Goal: Leave review/rating: Share an evaluation or opinion about a product, service, or content

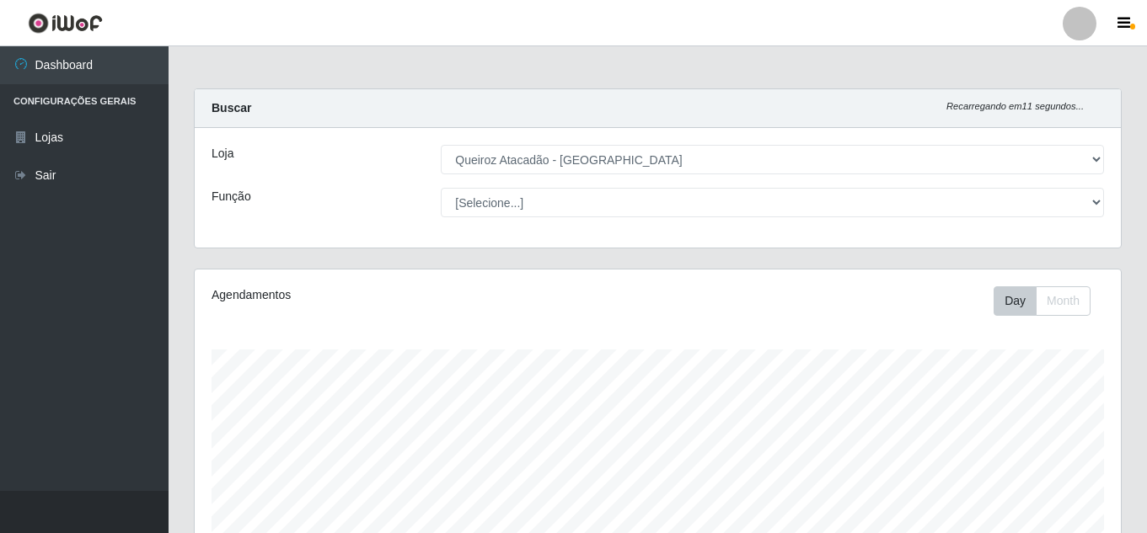
select select "462"
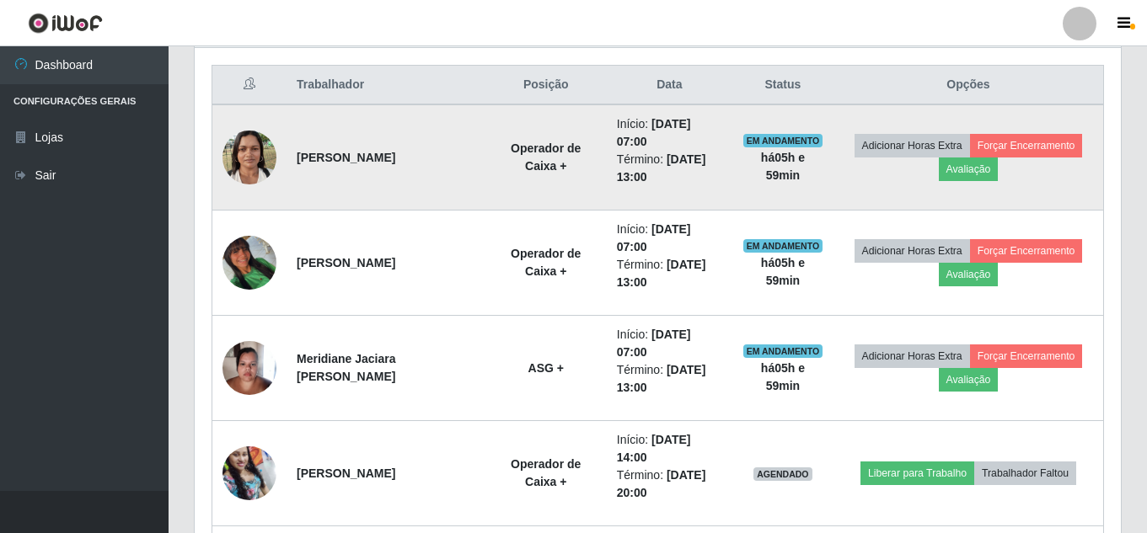
scroll to position [350, 926]
click at [982, 173] on button "Avaliação" at bounding box center [969, 170] width 60 height 24
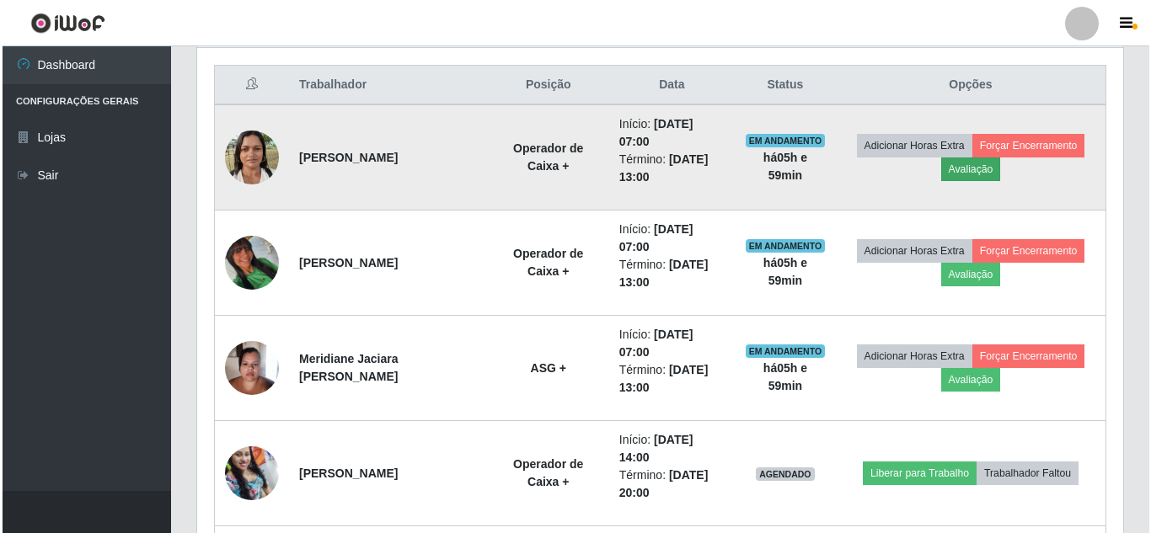
scroll to position [350, 918]
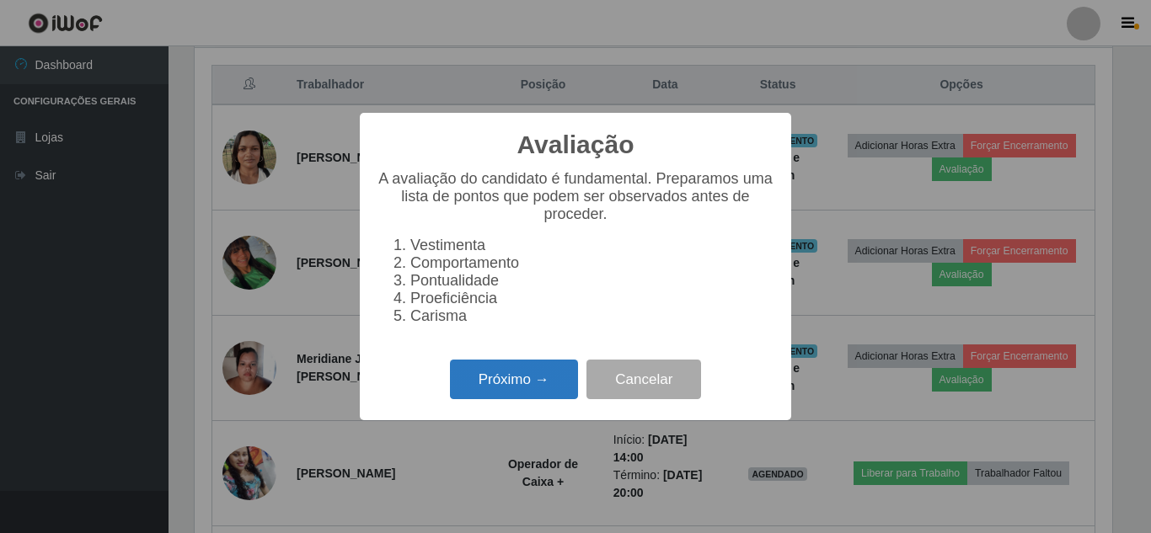
click at [469, 397] on button "Próximo →" at bounding box center [514, 380] width 128 height 40
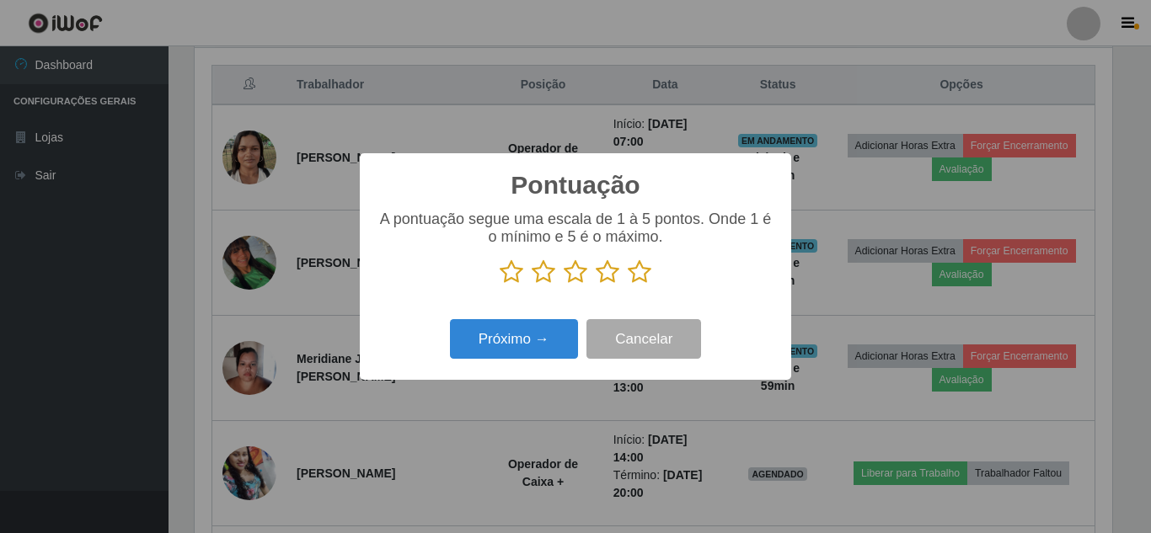
scroll to position [842233, 841665]
click at [640, 273] on icon at bounding box center [640, 272] width 24 height 25
click at [628, 285] on input "radio" at bounding box center [628, 285] width 0 height 0
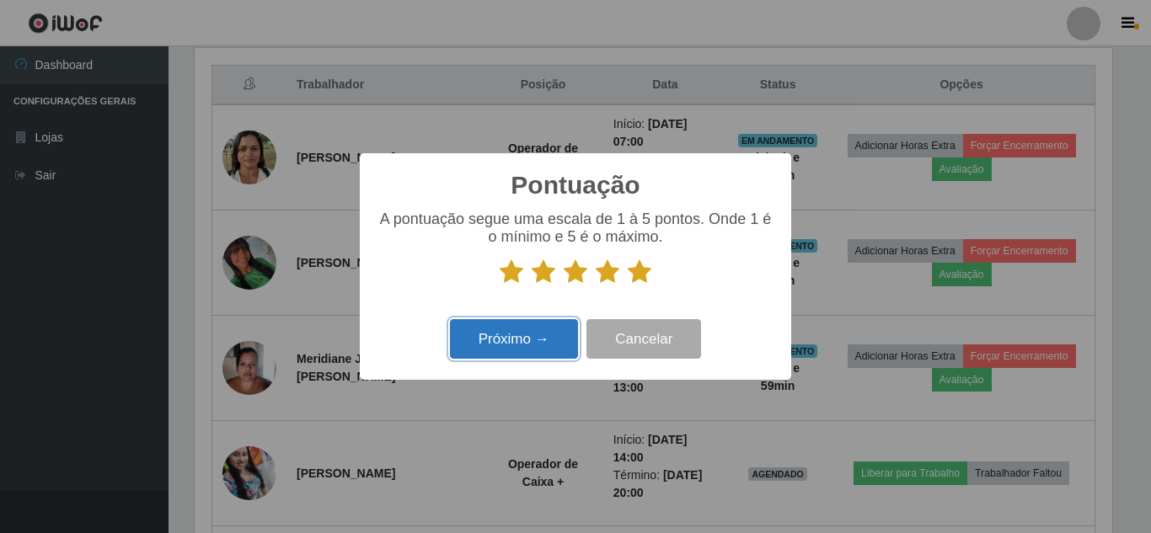
click at [548, 337] on button "Próximo →" at bounding box center [514, 339] width 128 height 40
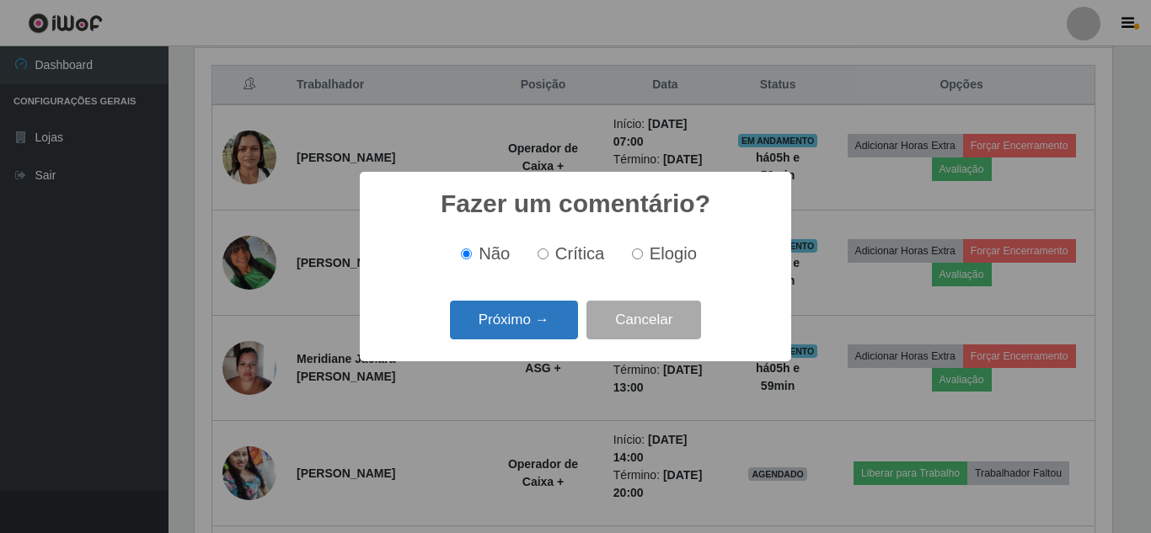
click at [527, 322] on button "Próximo →" at bounding box center [514, 321] width 128 height 40
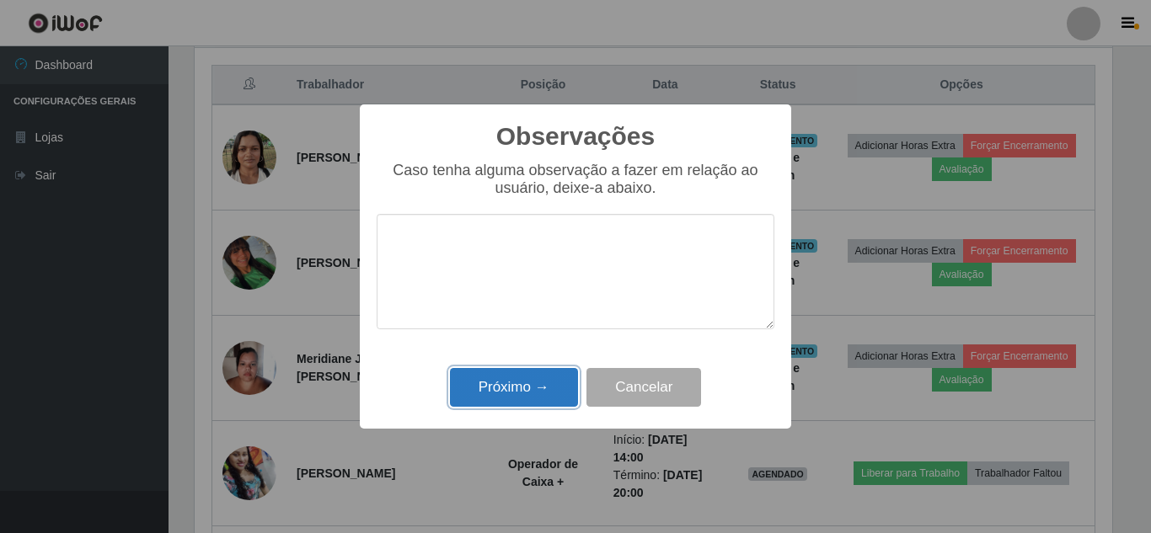
click at [545, 386] on button "Próximo →" at bounding box center [514, 388] width 128 height 40
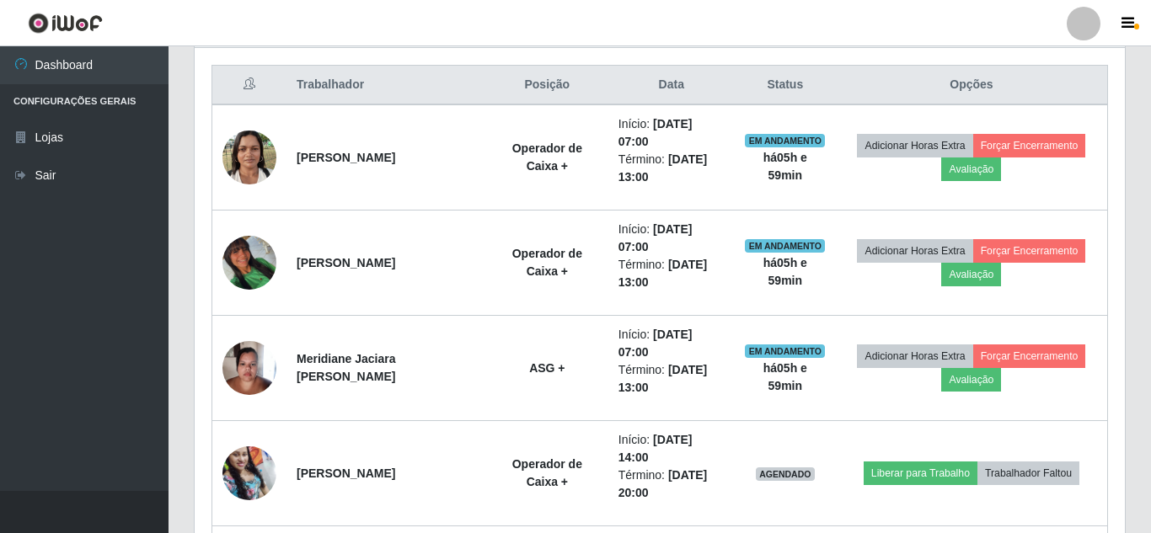
scroll to position [350, 926]
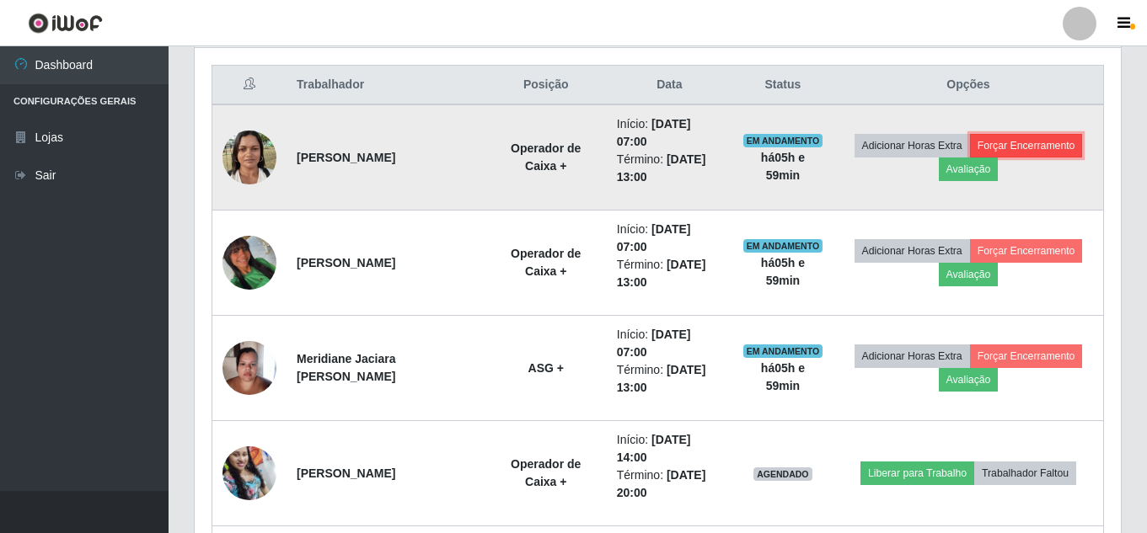
click at [1042, 150] on button "Forçar Encerramento" at bounding box center [1026, 146] width 113 height 24
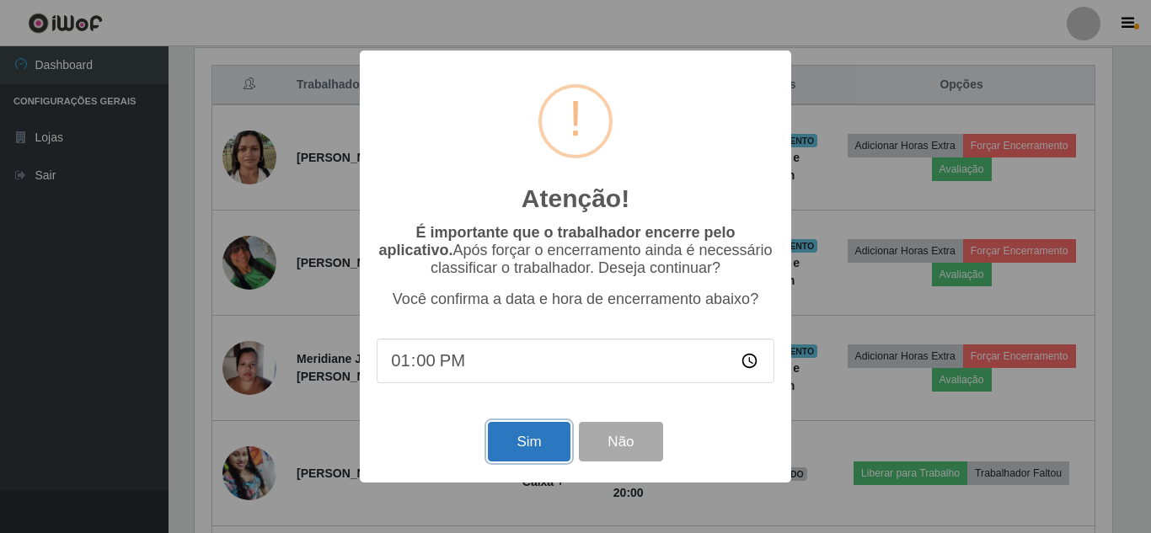
click at [541, 443] on button "Sim" at bounding box center [529, 442] width 82 height 40
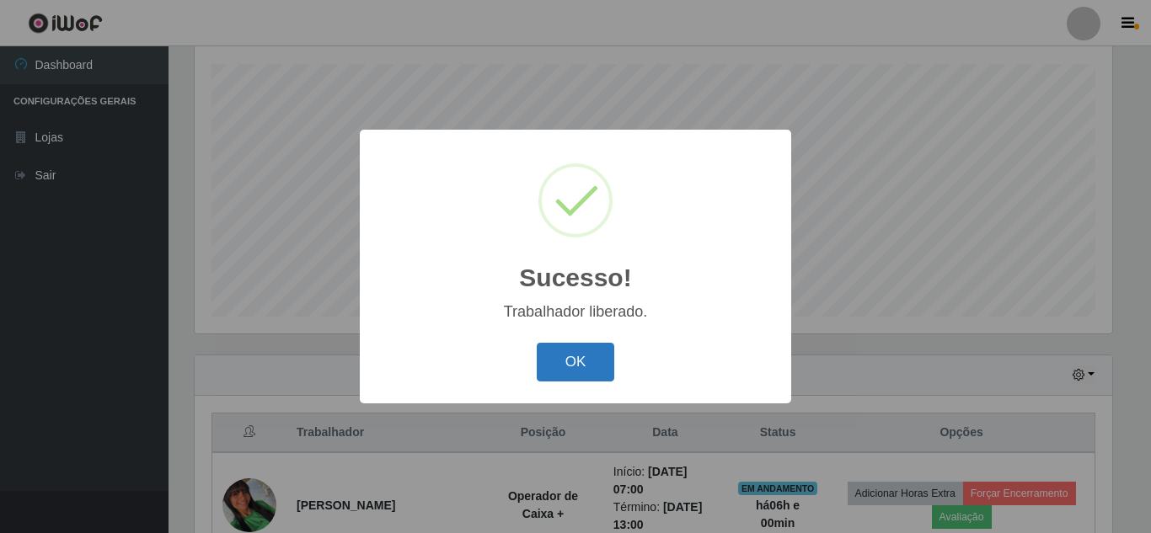
click at [578, 365] on button "OK" at bounding box center [576, 363] width 78 height 40
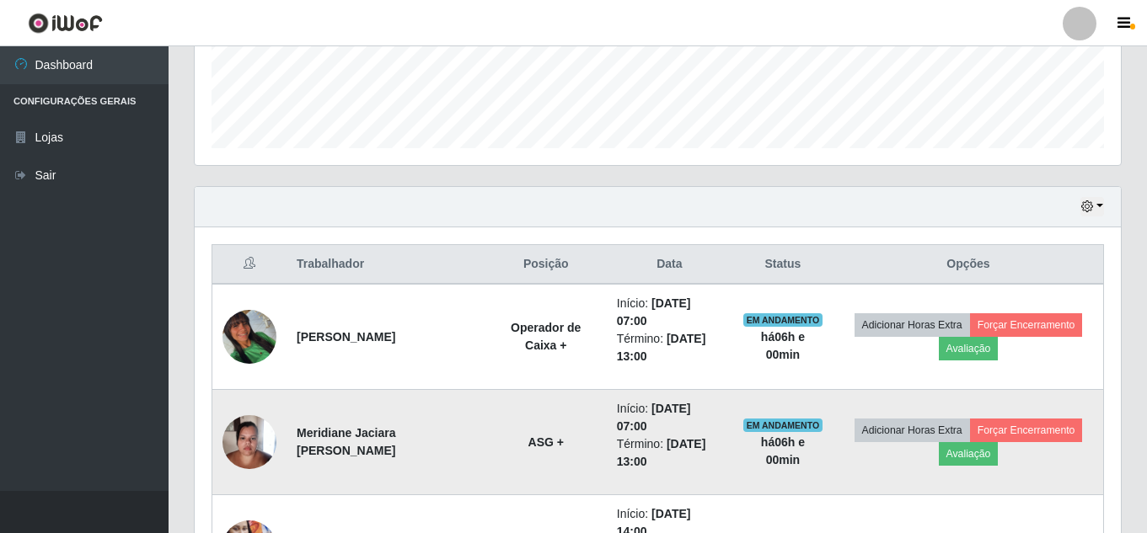
scroll to position [538, 0]
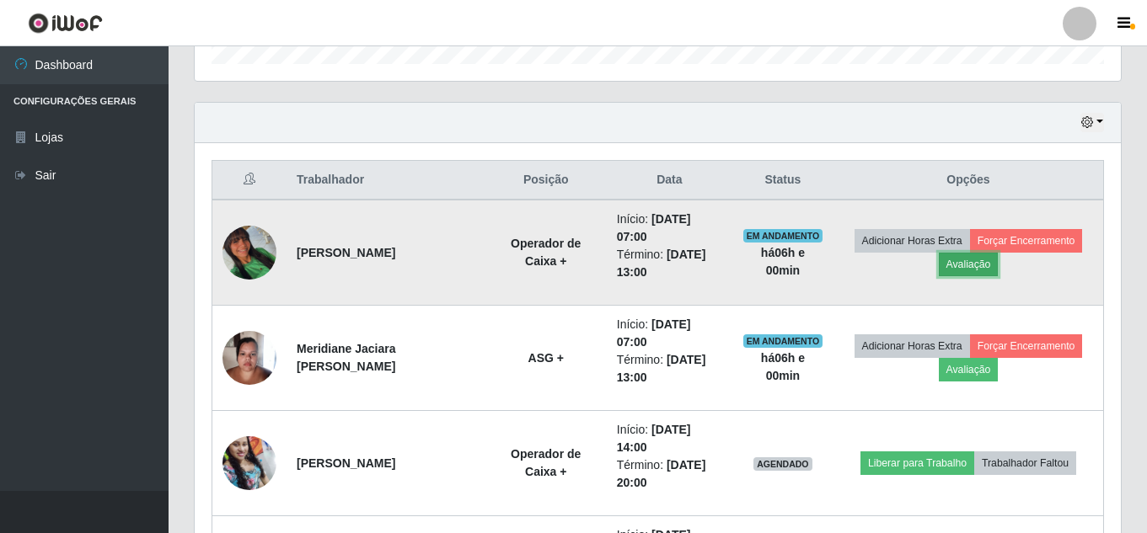
click at [967, 268] on button "Avaliação" at bounding box center [969, 265] width 60 height 24
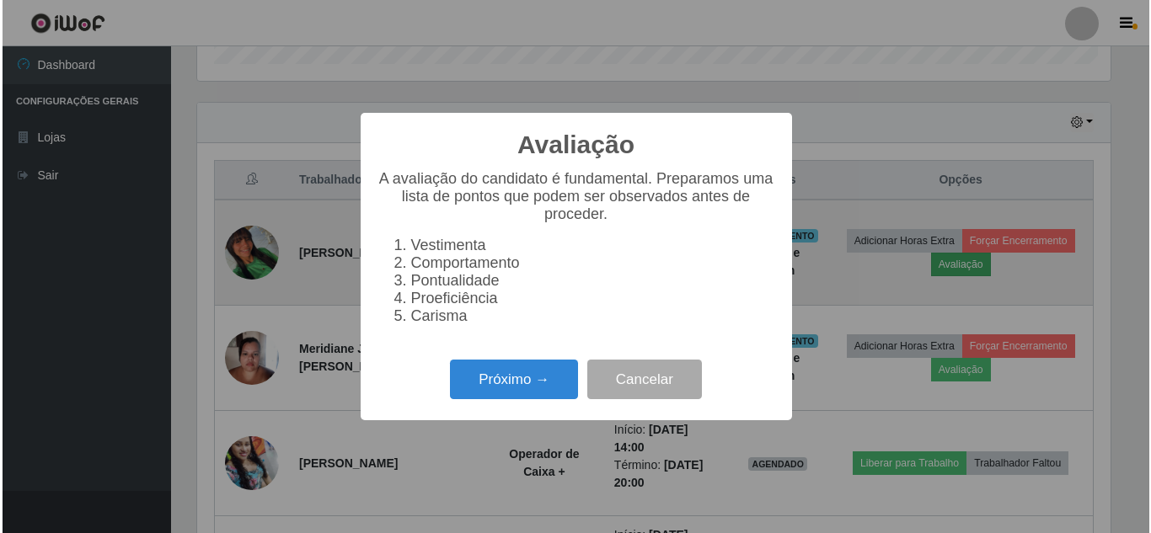
scroll to position [350, 918]
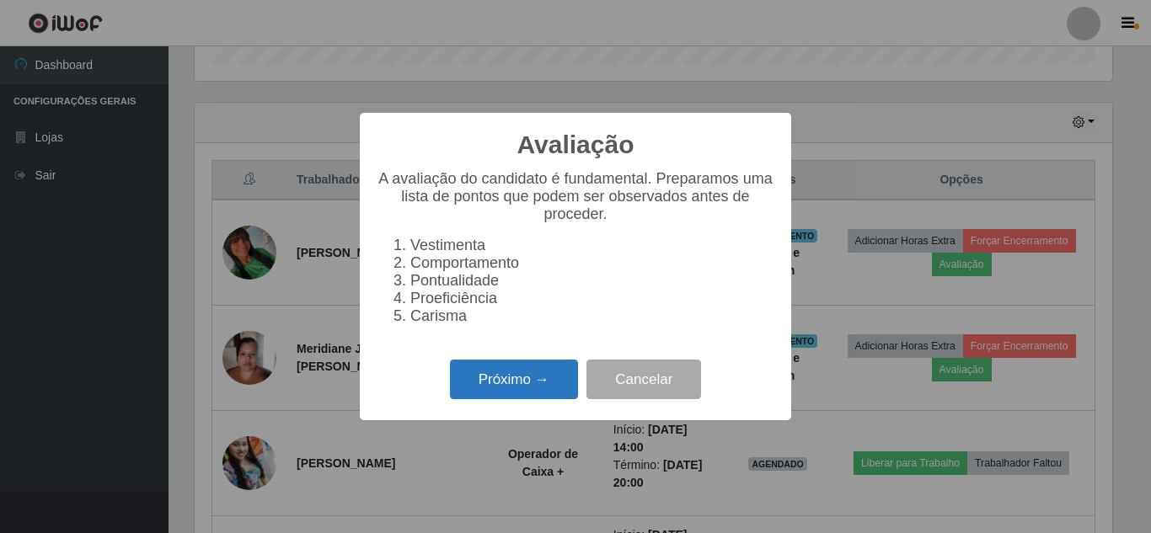
click at [566, 380] on button "Próximo →" at bounding box center [514, 380] width 128 height 40
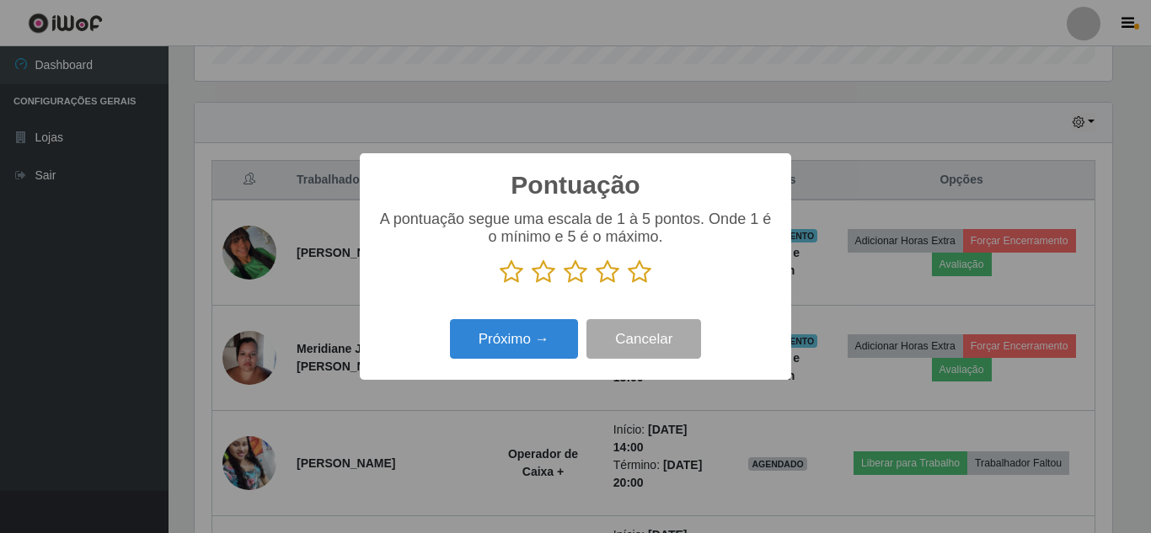
drag, startPoint x: 639, startPoint y: 278, endPoint x: 624, endPoint y: 296, distance: 23.3
click at [639, 277] on icon at bounding box center [640, 272] width 24 height 25
click at [628, 285] on input "radio" at bounding box center [628, 285] width 0 height 0
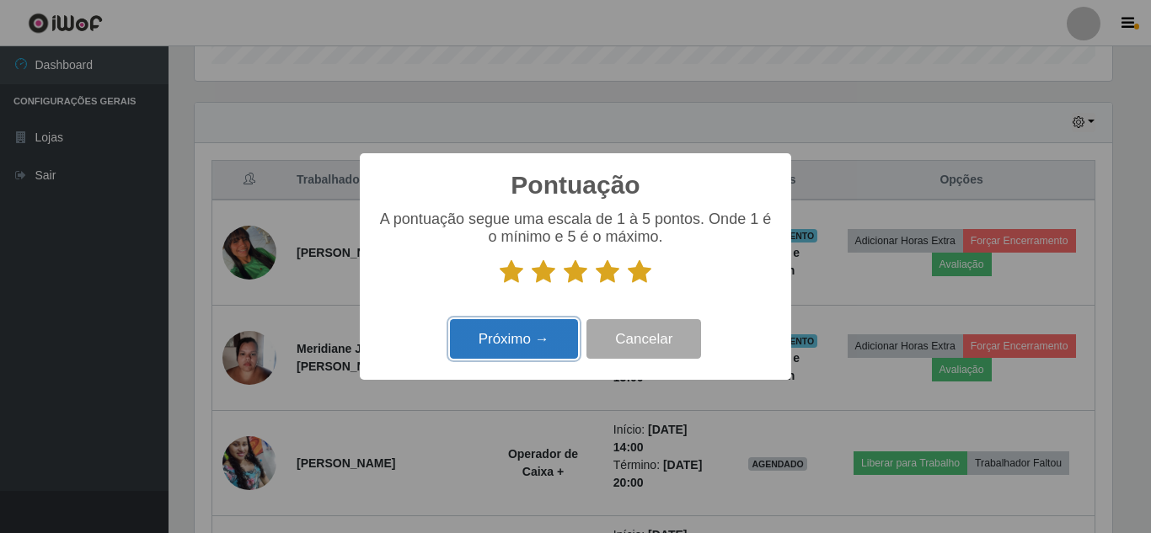
click at [552, 338] on button "Próximo →" at bounding box center [514, 339] width 128 height 40
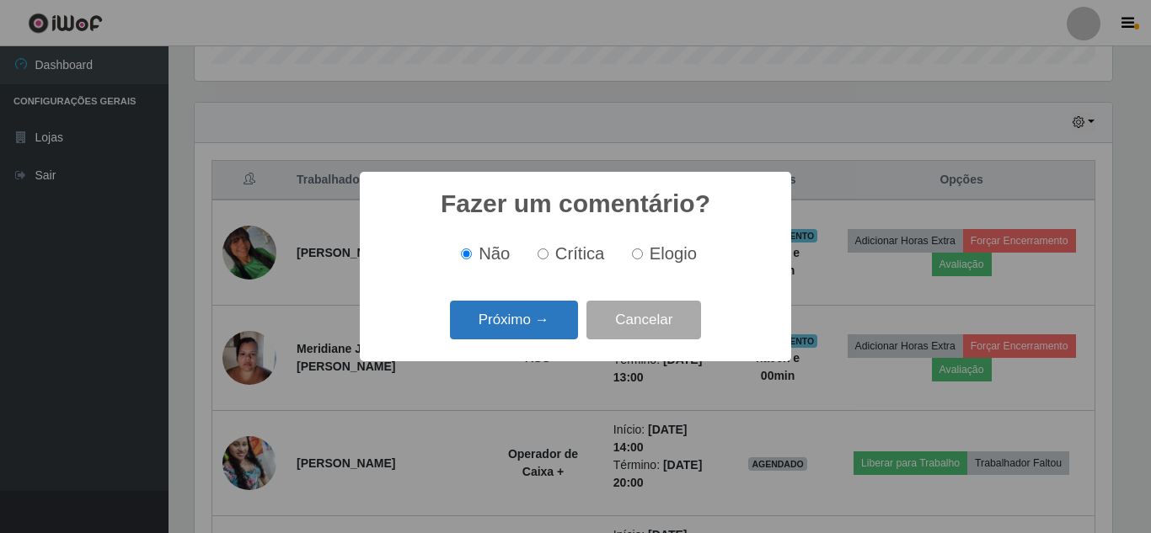
click at [534, 328] on button "Próximo →" at bounding box center [514, 321] width 128 height 40
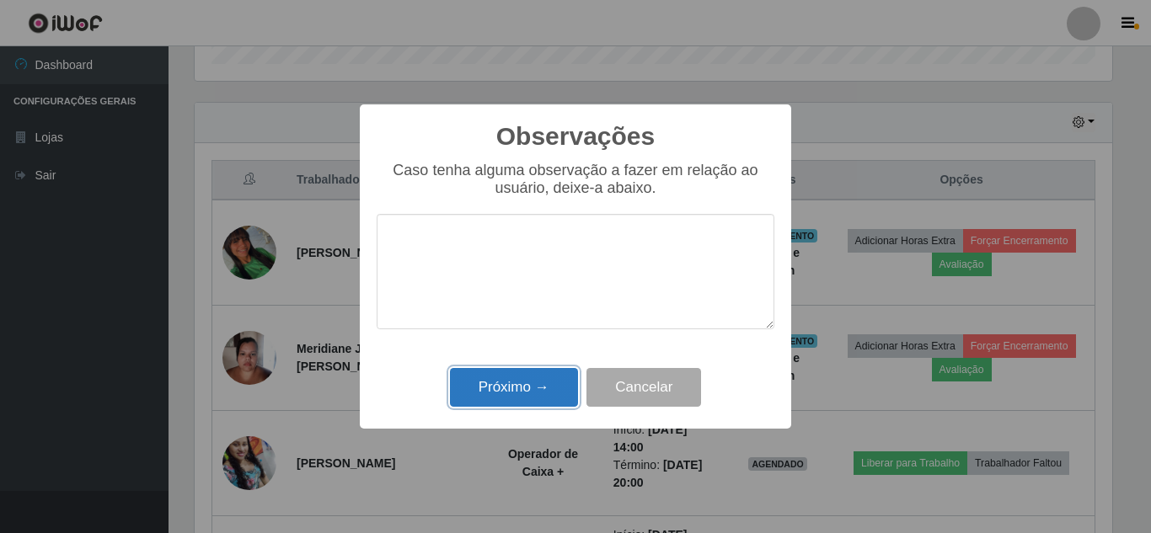
click at [506, 388] on button "Próximo →" at bounding box center [514, 388] width 128 height 40
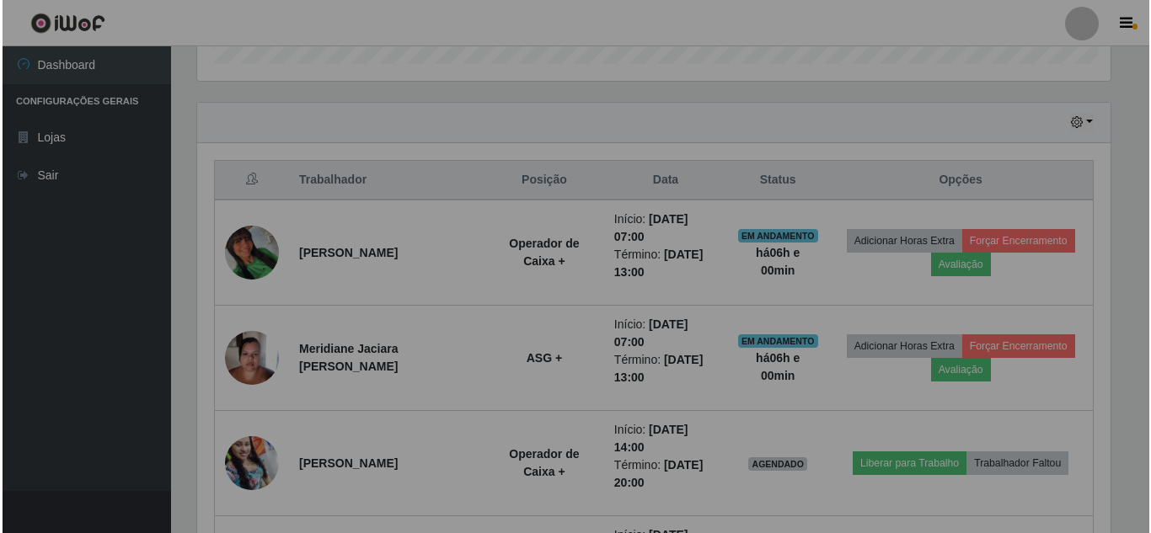
scroll to position [350, 926]
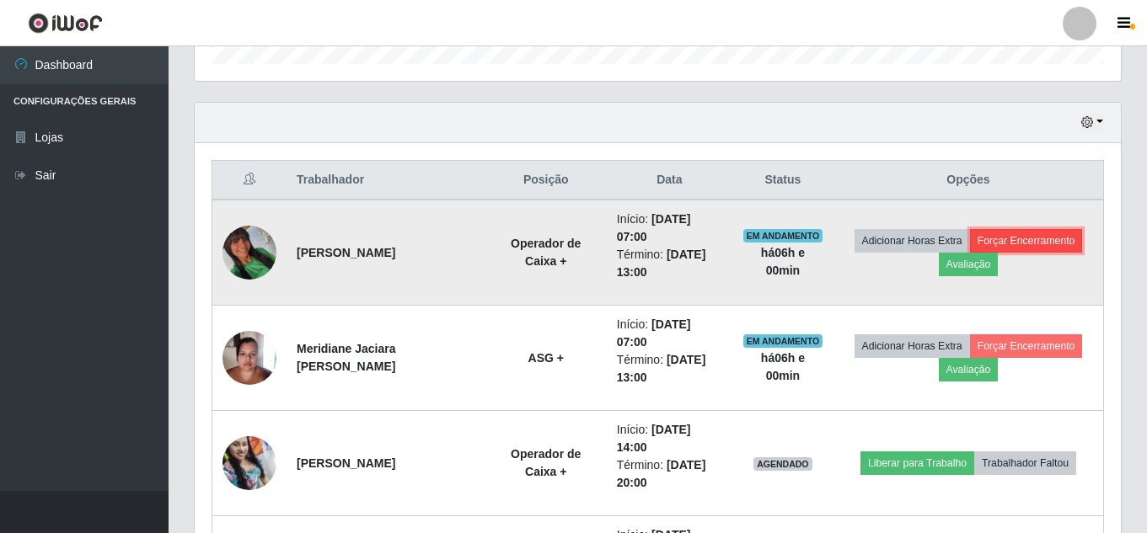
click at [1022, 244] on button "Forçar Encerramento" at bounding box center [1026, 241] width 113 height 24
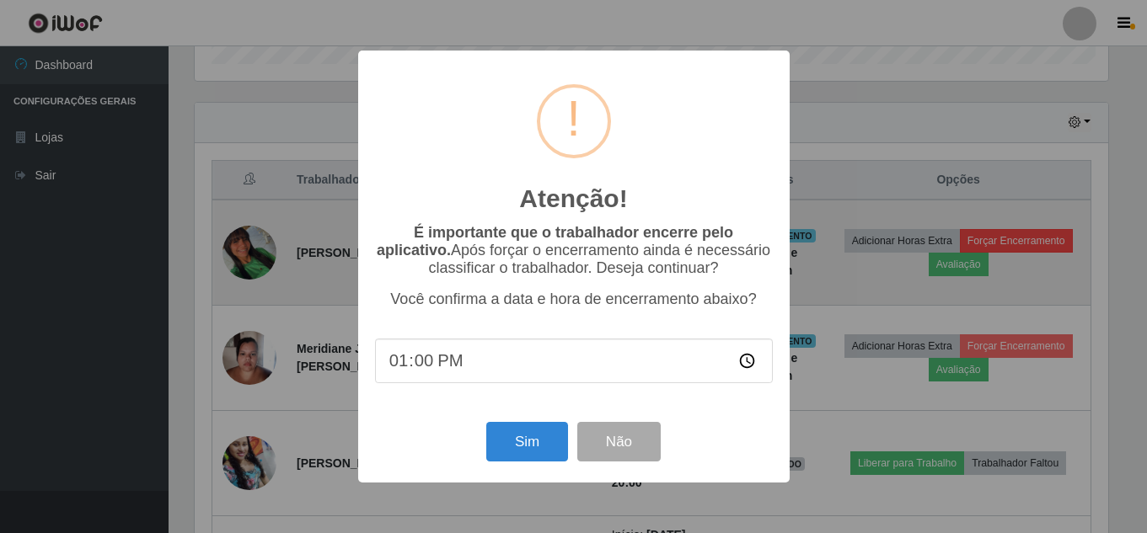
scroll to position [350, 918]
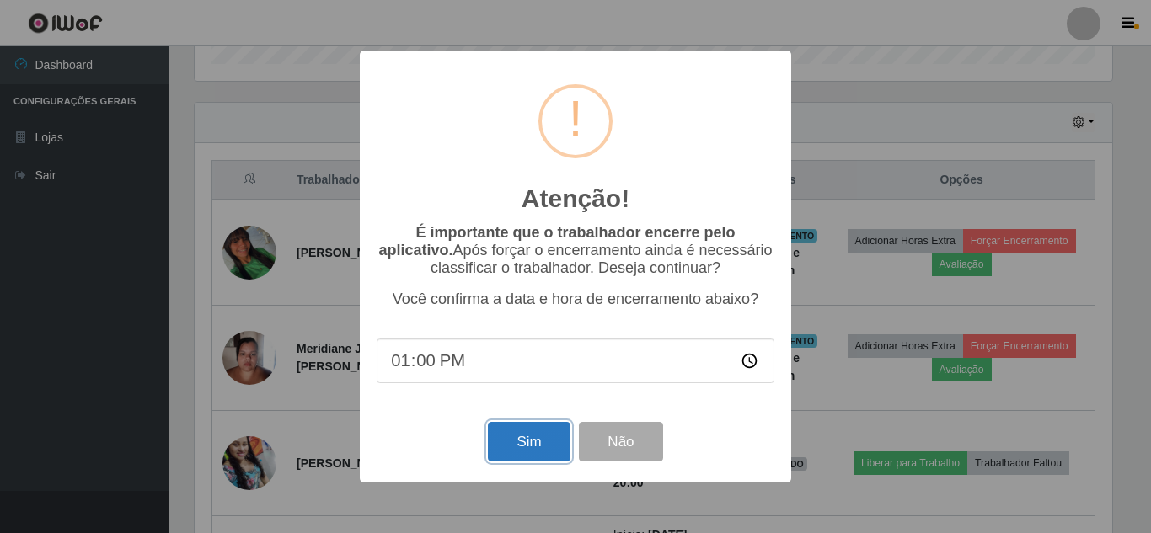
click at [545, 447] on button "Sim" at bounding box center [529, 442] width 82 height 40
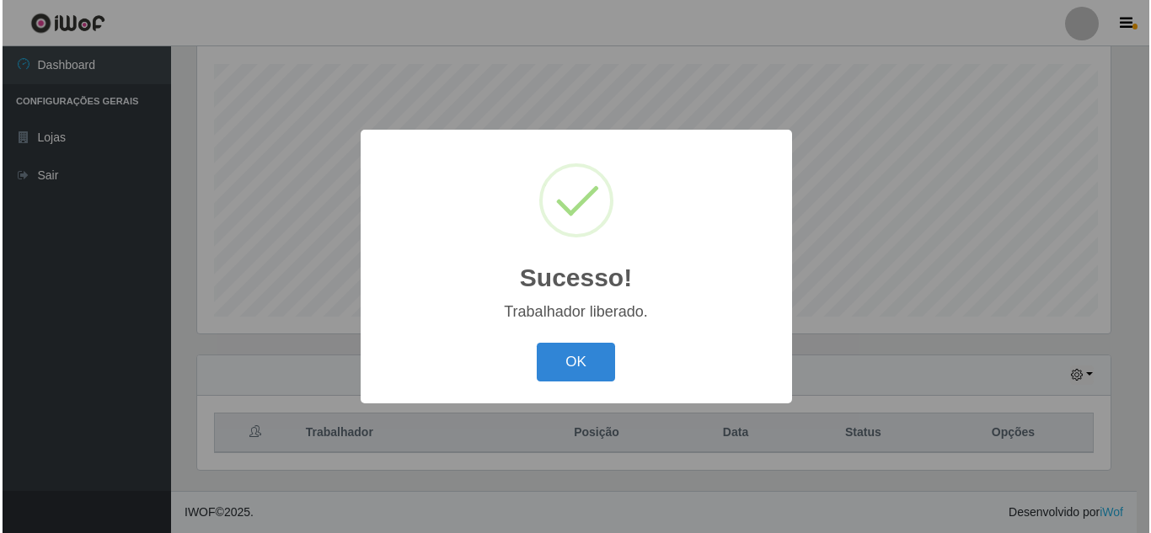
scroll to position [0, 0]
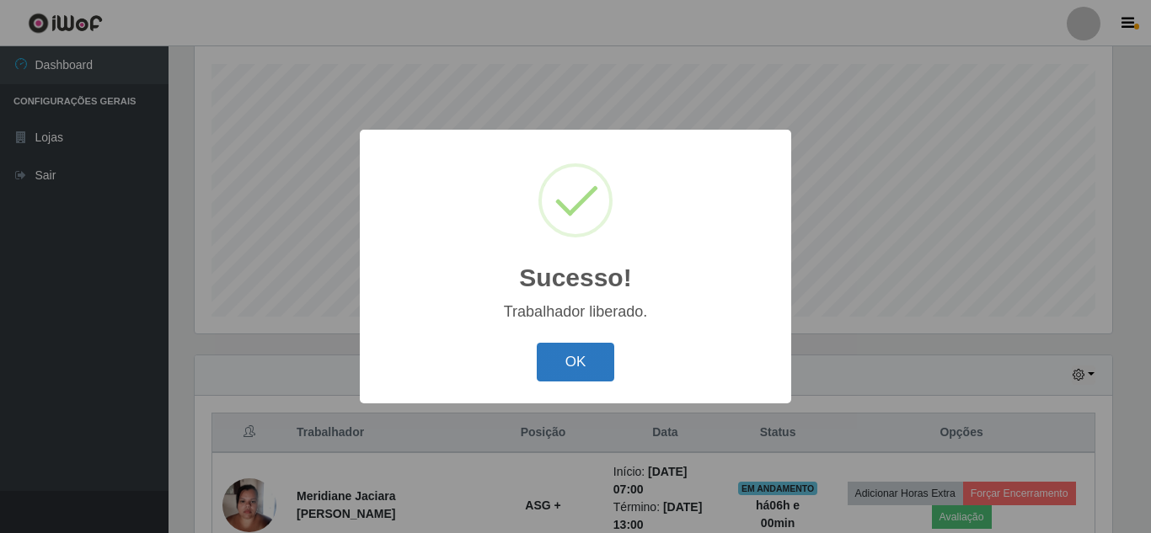
click at [559, 356] on button "OK" at bounding box center [576, 363] width 78 height 40
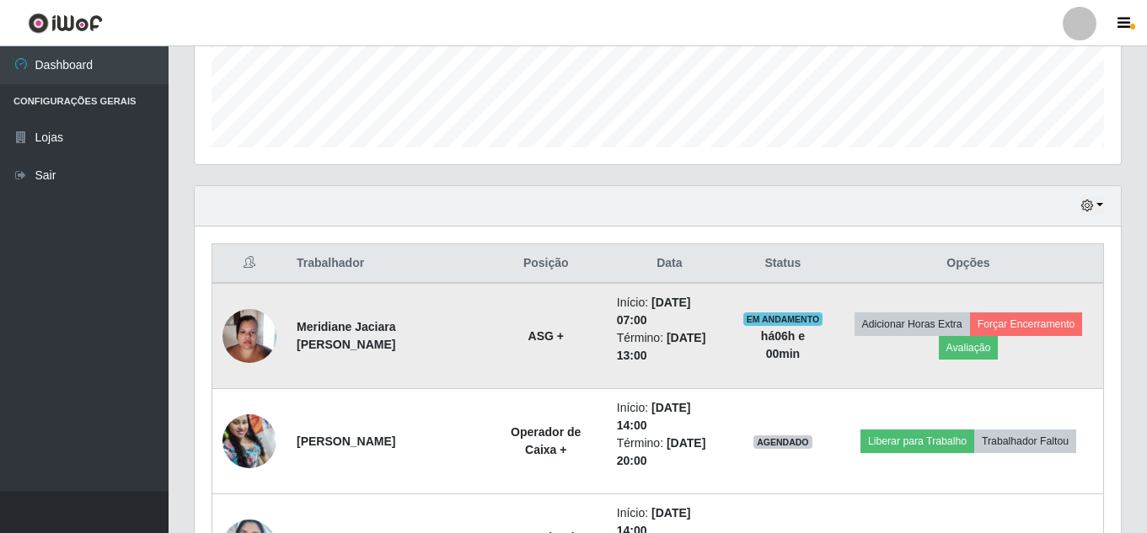
scroll to position [454, 0]
click at [969, 349] on button "Avaliação" at bounding box center [969, 349] width 60 height 24
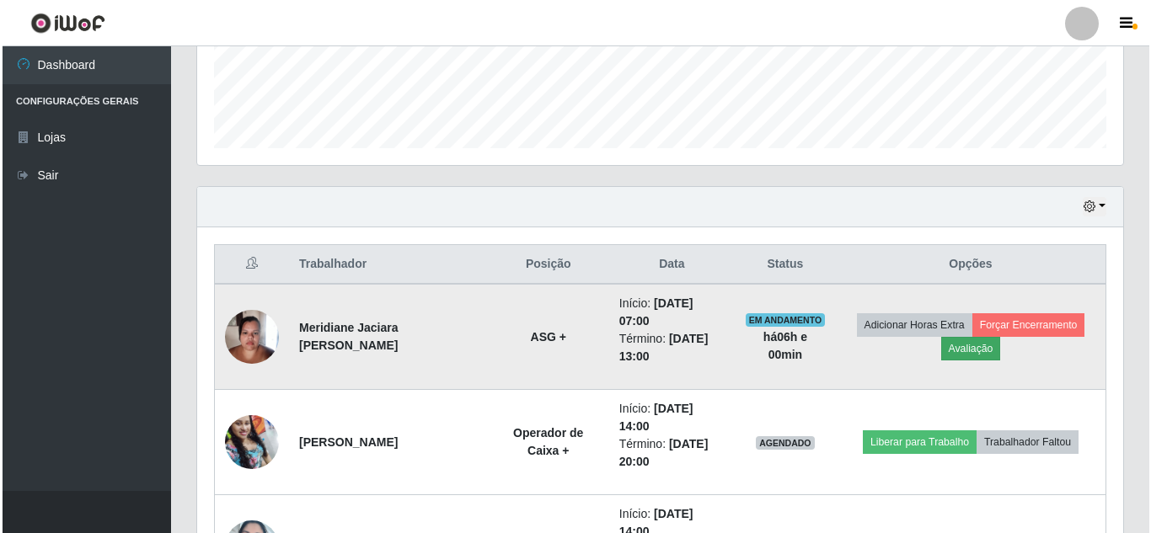
scroll to position [350, 918]
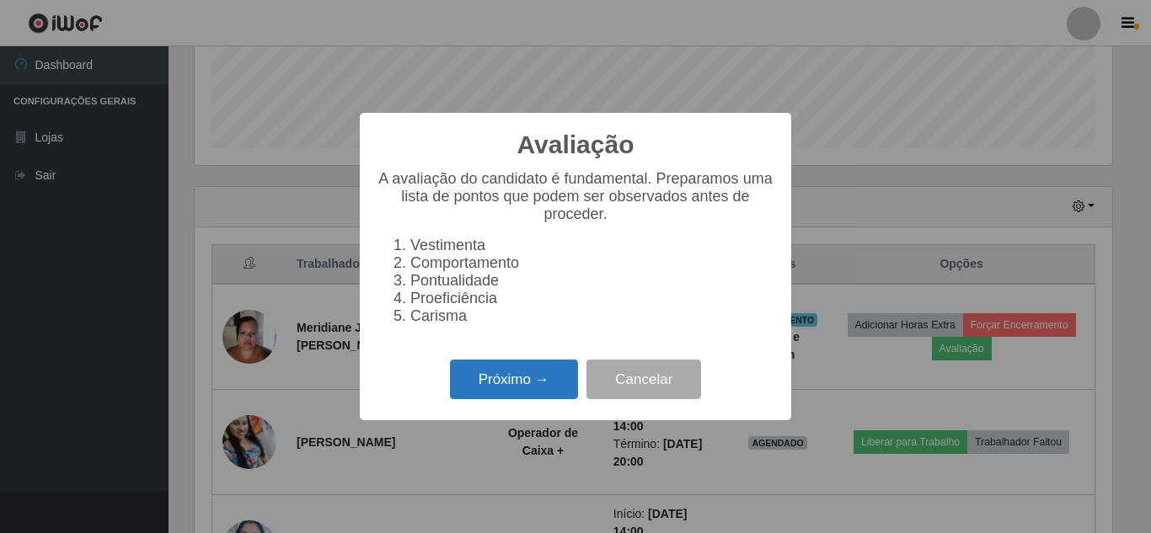
click at [519, 386] on button "Próximo →" at bounding box center [514, 380] width 128 height 40
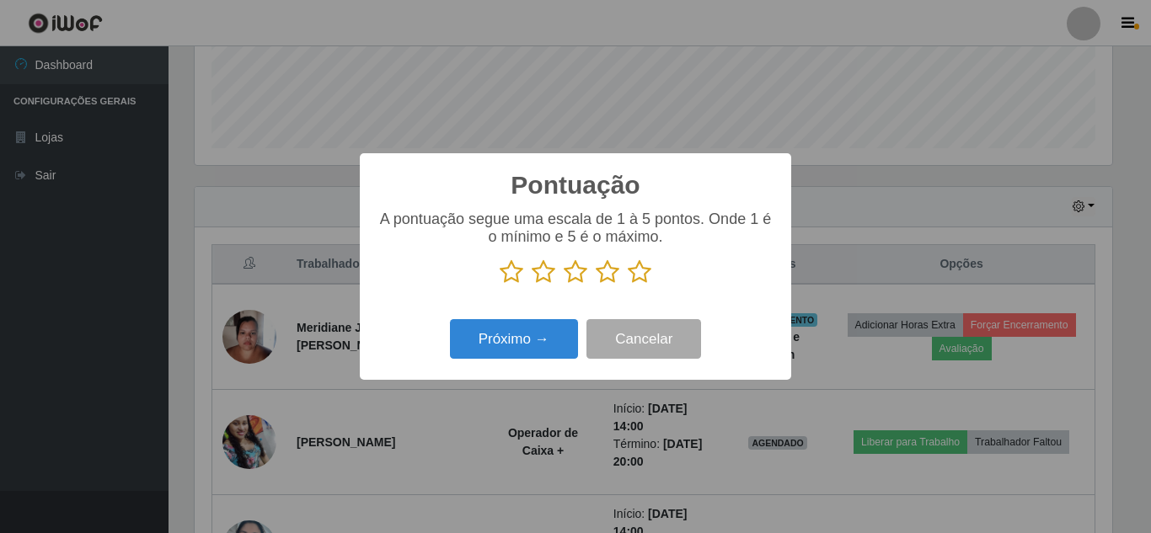
click at [644, 278] on icon at bounding box center [640, 272] width 24 height 25
click at [628, 285] on input "radio" at bounding box center [628, 285] width 0 height 0
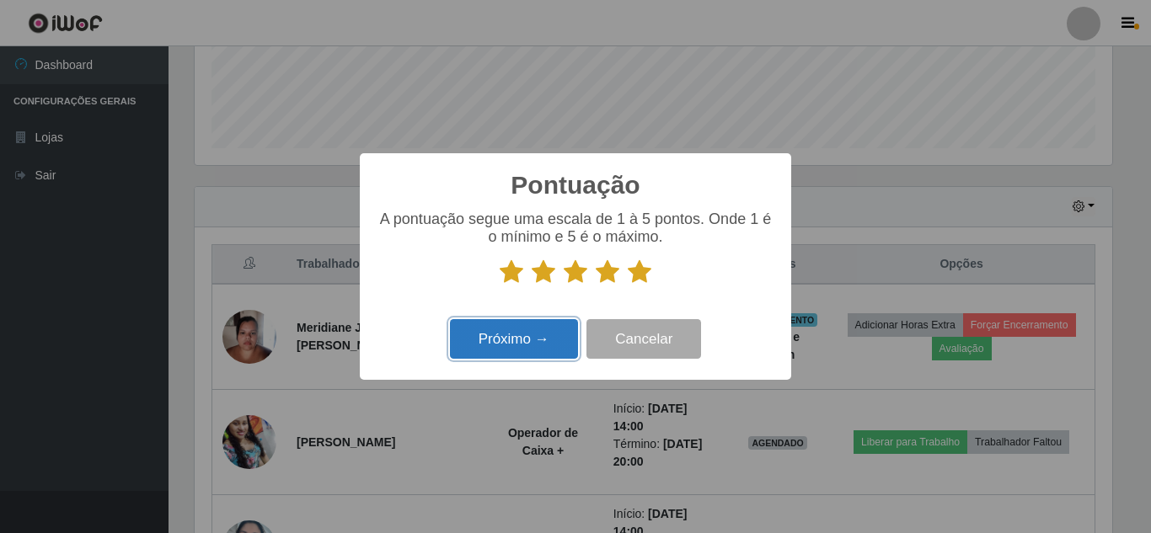
click at [537, 340] on button "Próximo →" at bounding box center [514, 339] width 128 height 40
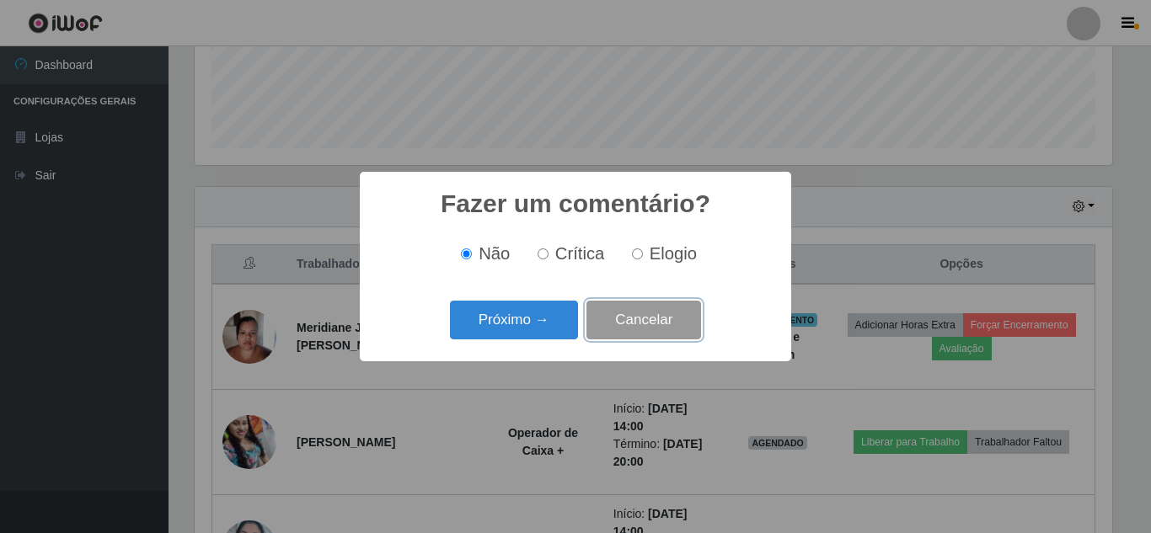
click at [661, 325] on button "Cancelar" at bounding box center [643, 321] width 115 height 40
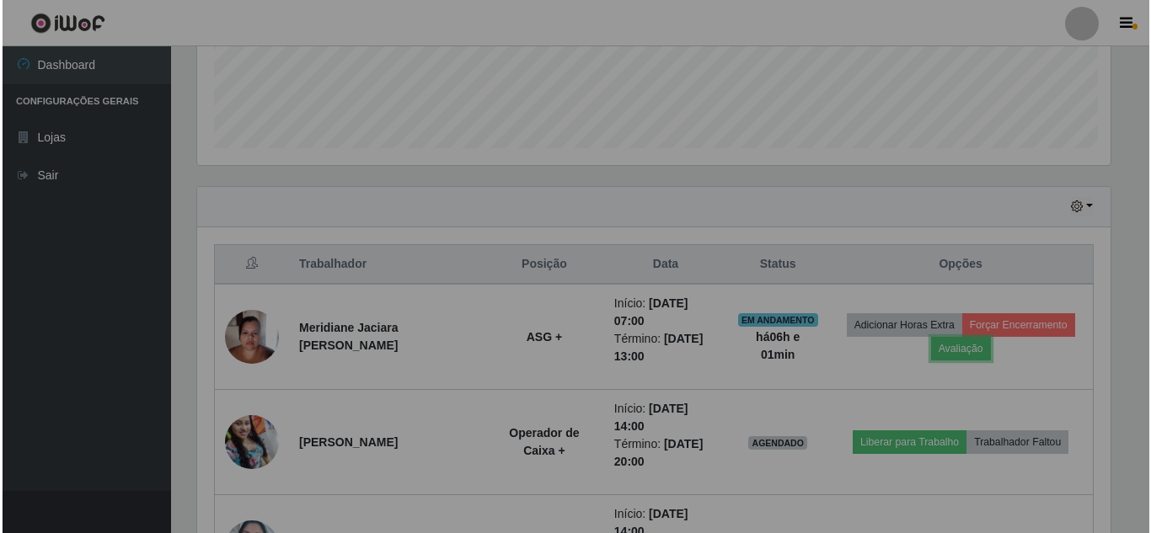
scroll to position [350, 926]
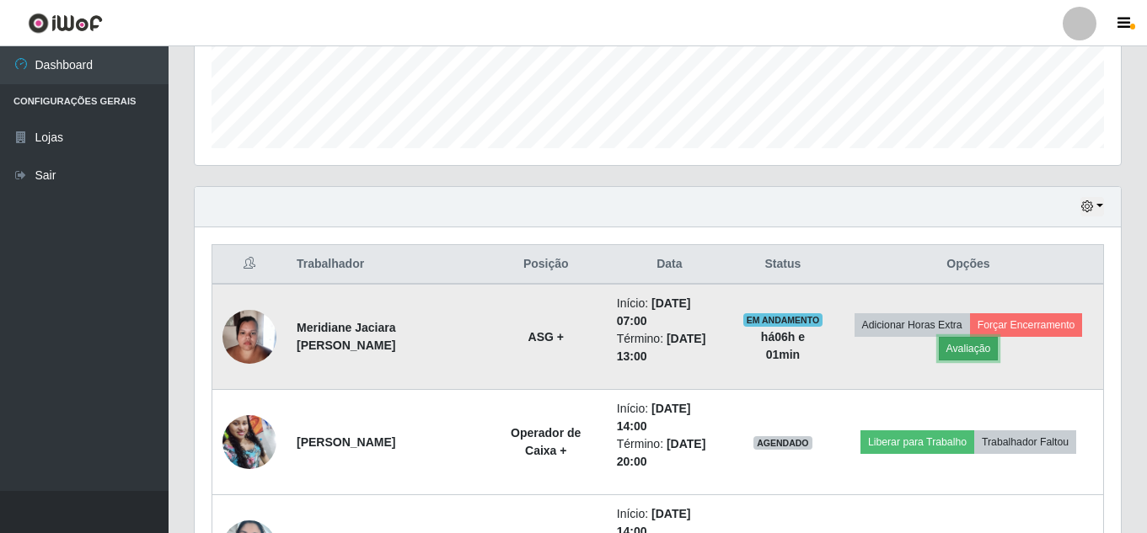
click at [974, 348] on button "Avaliação" at bounding box center [969, 349] width 60 height 24
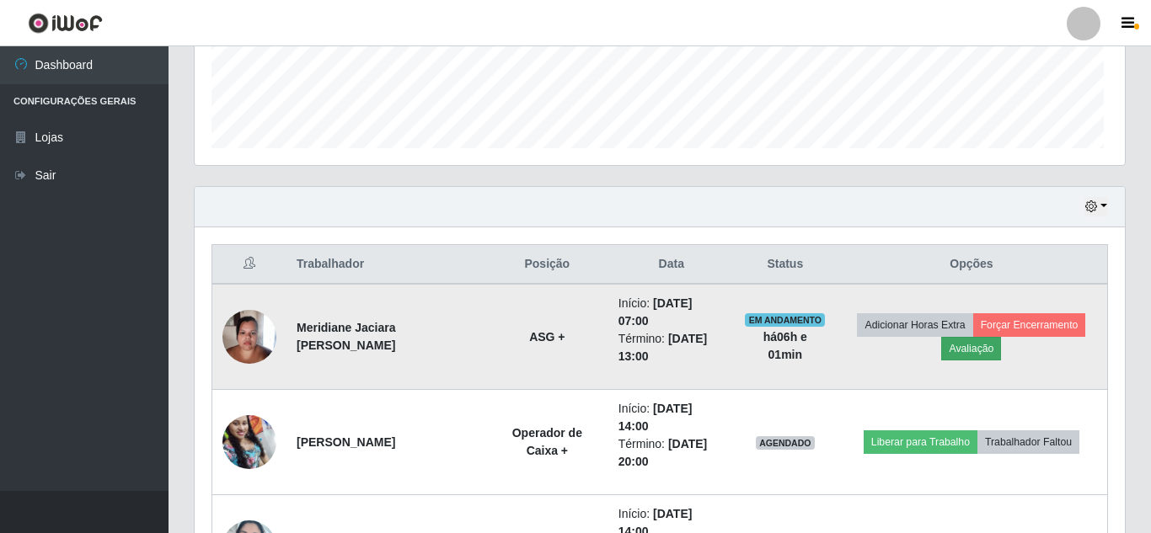
scroll to position [350, 918]
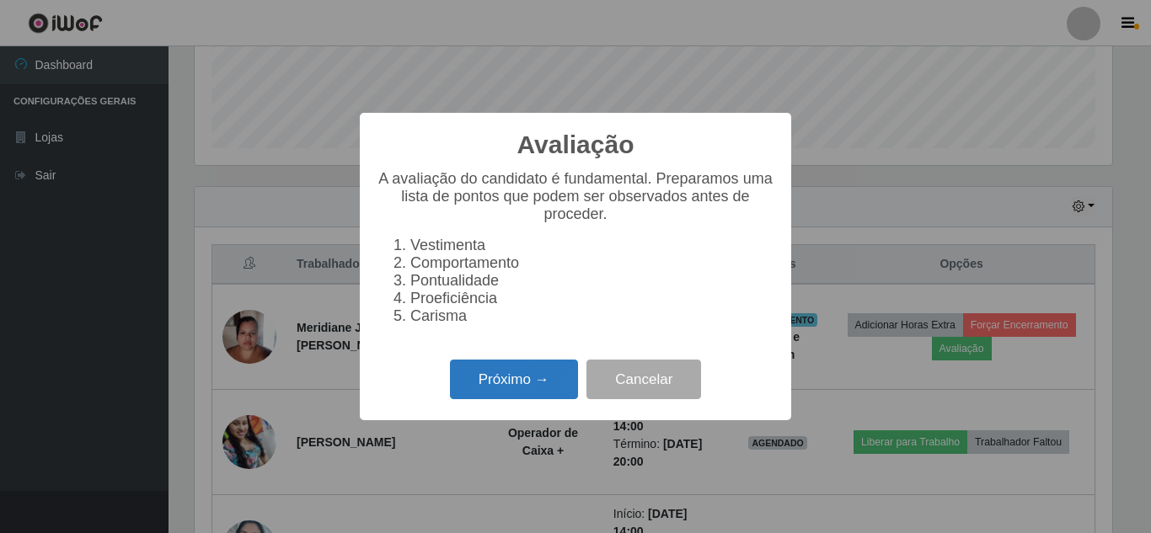
click at [521, 388] on button "Próximo →" at bounding box center [514, 380] width 128 height 40
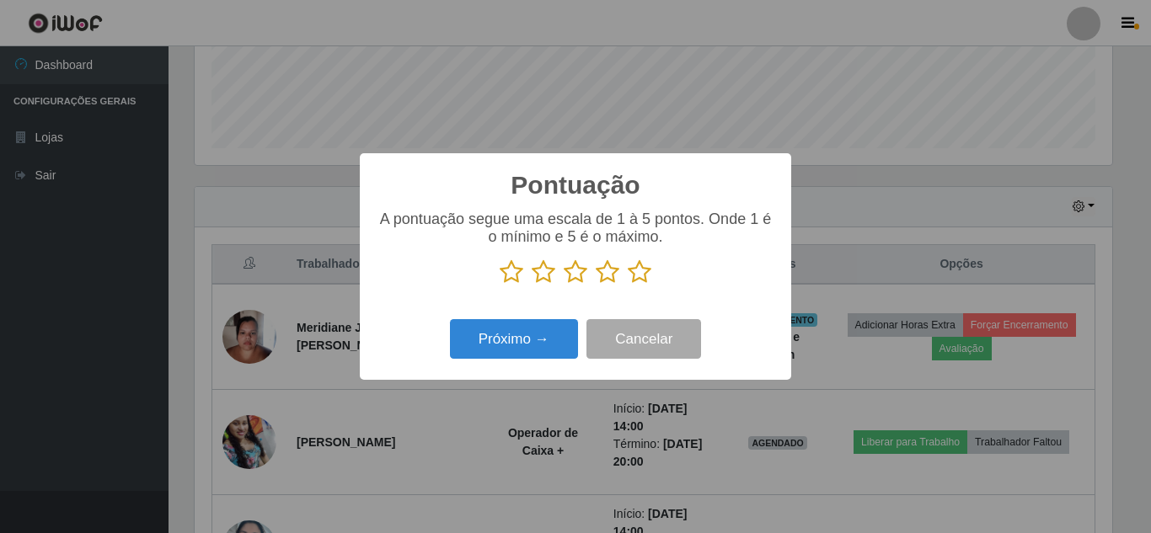
scroll to position [842233, 841665]
click at [641, 278] on icon at bounding box center [640, 272] width 24 height 25
click at [628, 285] on input "radio" at bounding box center [628, 285] width 0 height 0
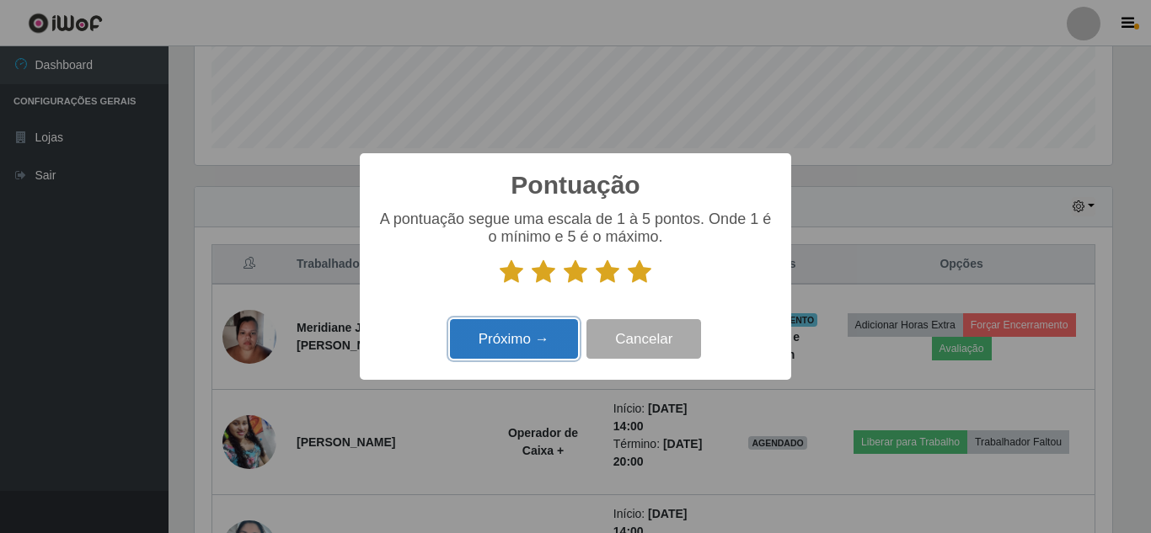
click at [543, 348] on button "Próximo →" at bounding box center [514, 339] width 128 height 40
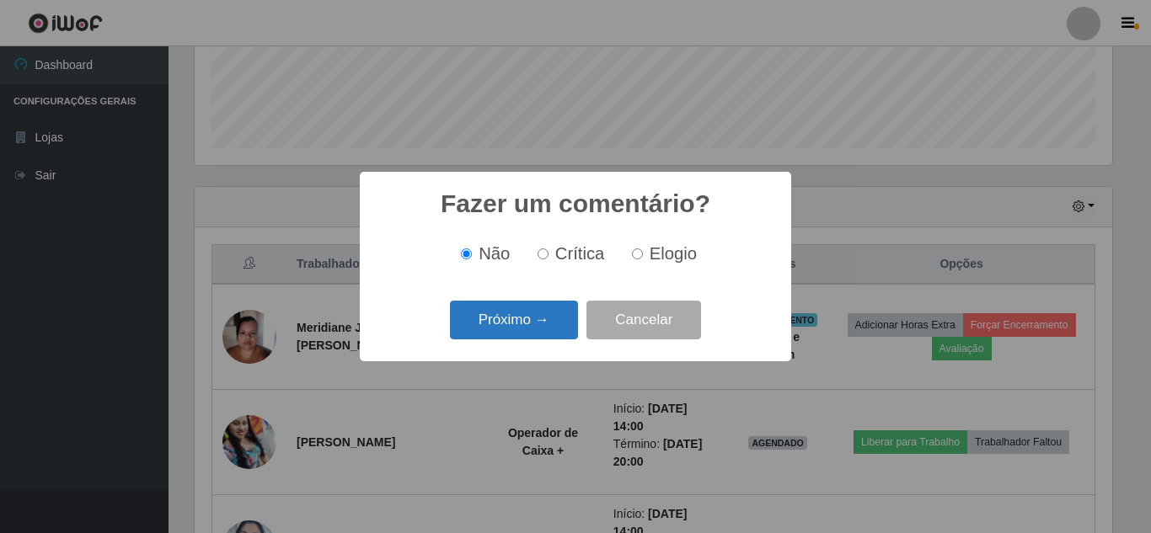
click at [524, 319] on button "Próximo →" at bounding box center [514, 321] width 128 height 40
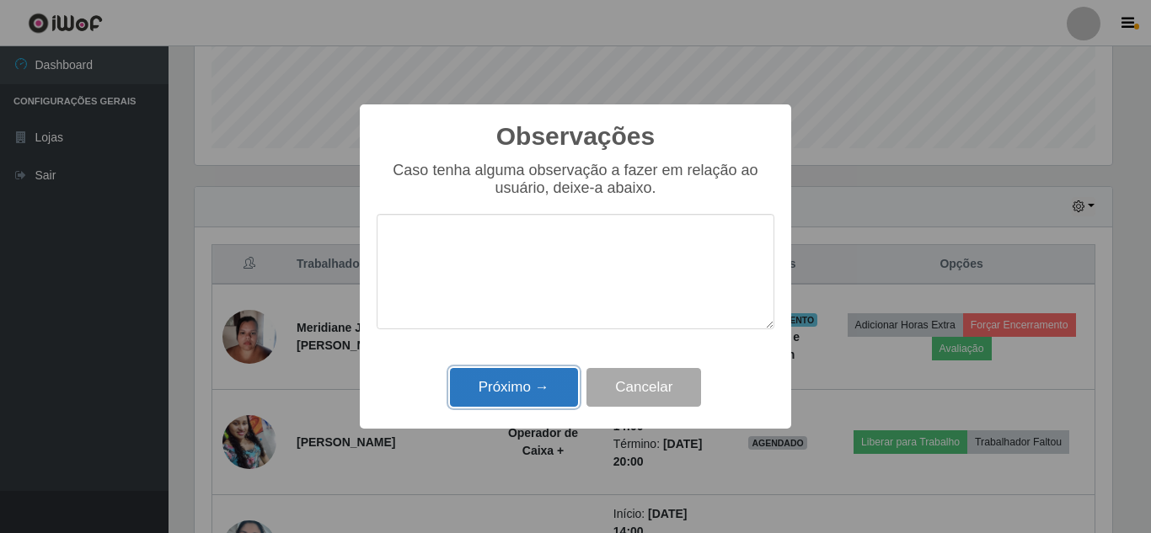
click at [533, 394] on button "Próximo →" at bounding box center [514, 388] width 128 height 40
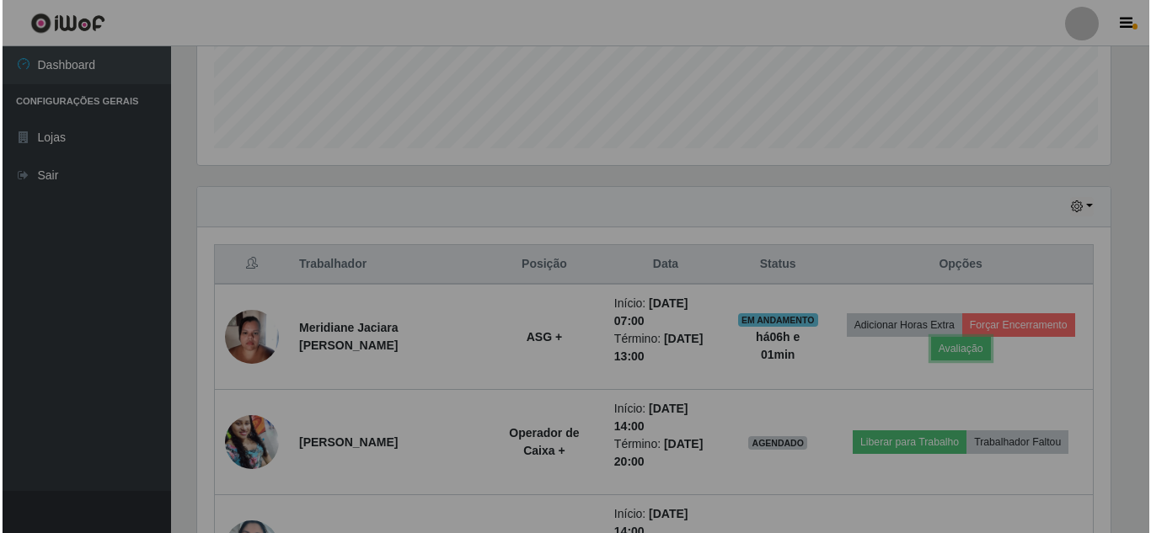
scroll to position [350, 926]
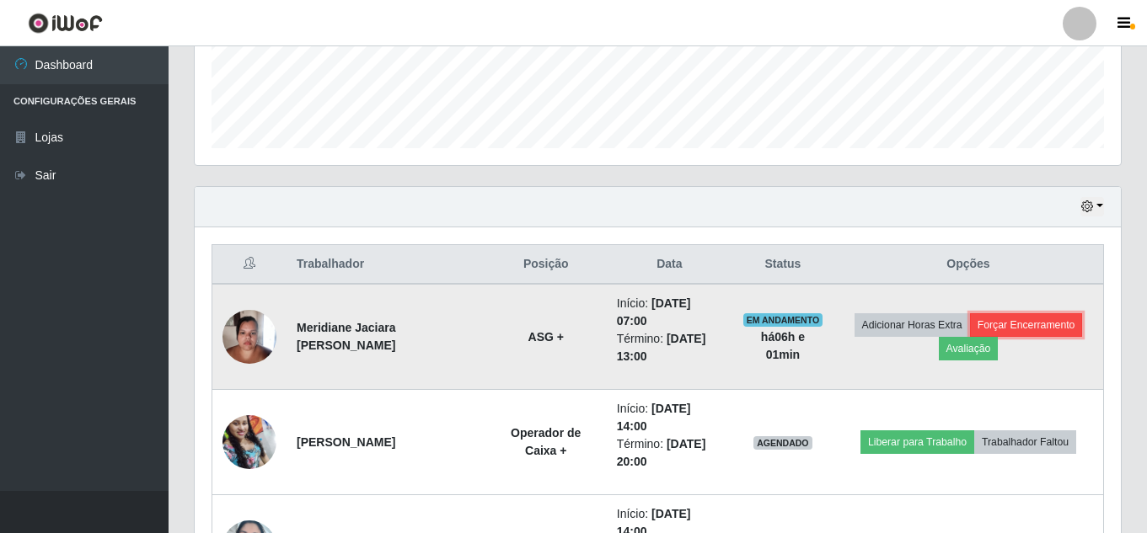
click at [1045, 331] on button "Forçar Encerramento" at bounding box center [1026, 325] width 113 height 24
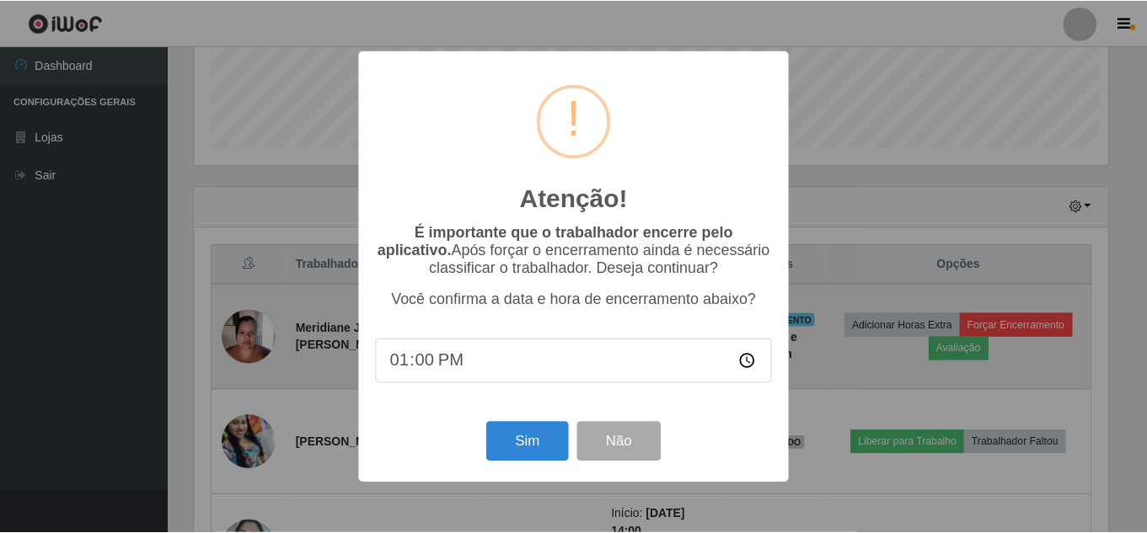
scroll to position [350, 918]
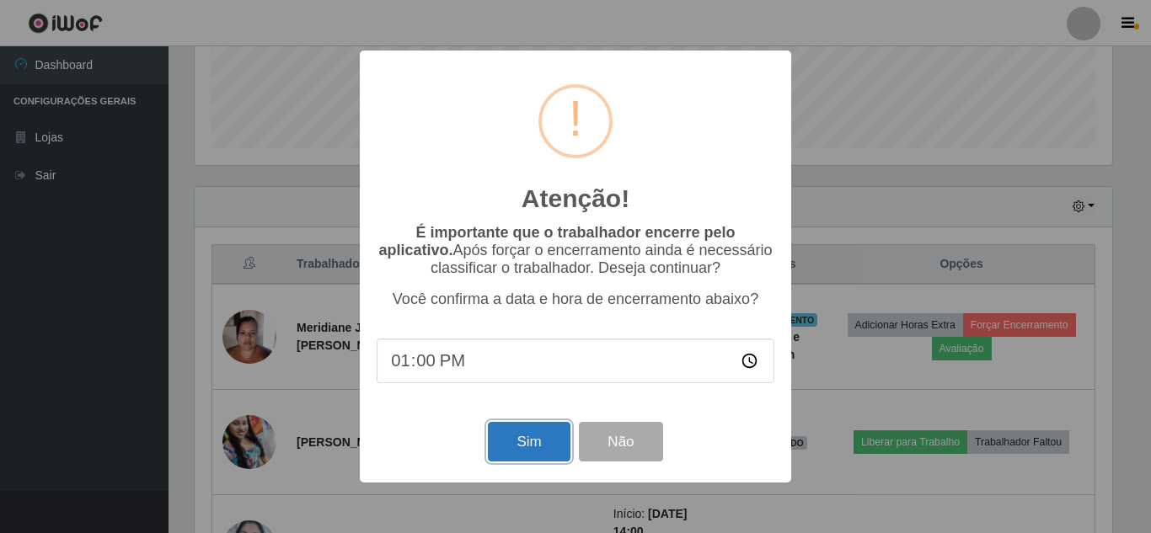
click at [526, 452] on button "Sim" at bounding box center [529, 442] width 82 height 40
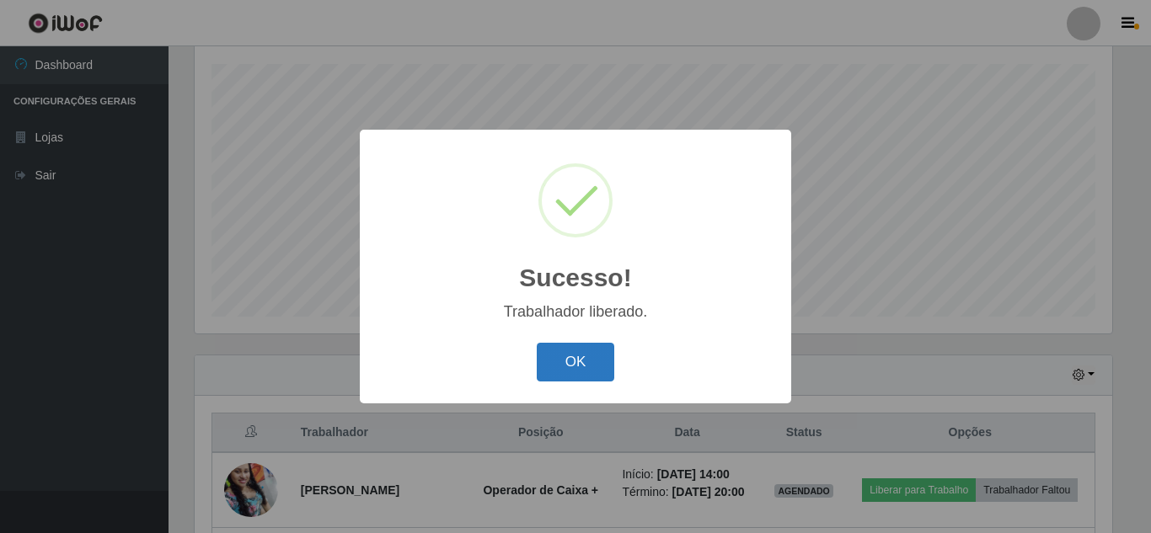
click at [574, 361] on button "OK" at bounding box center [576, 363] width 78 height 40
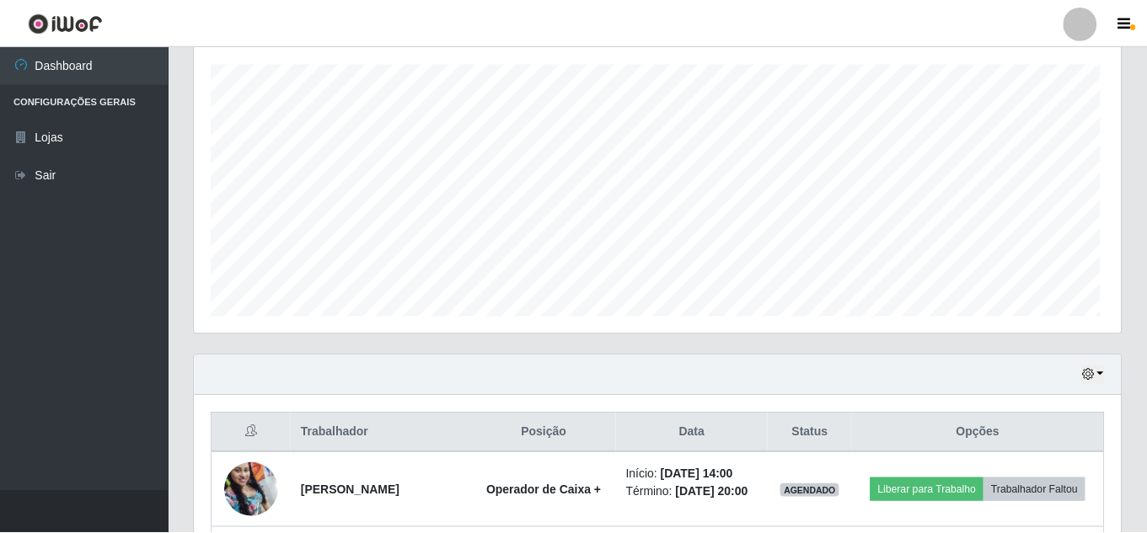
scroll to position [350, 926]
